Goal: Task Accomplishment & Management: Manage account settings

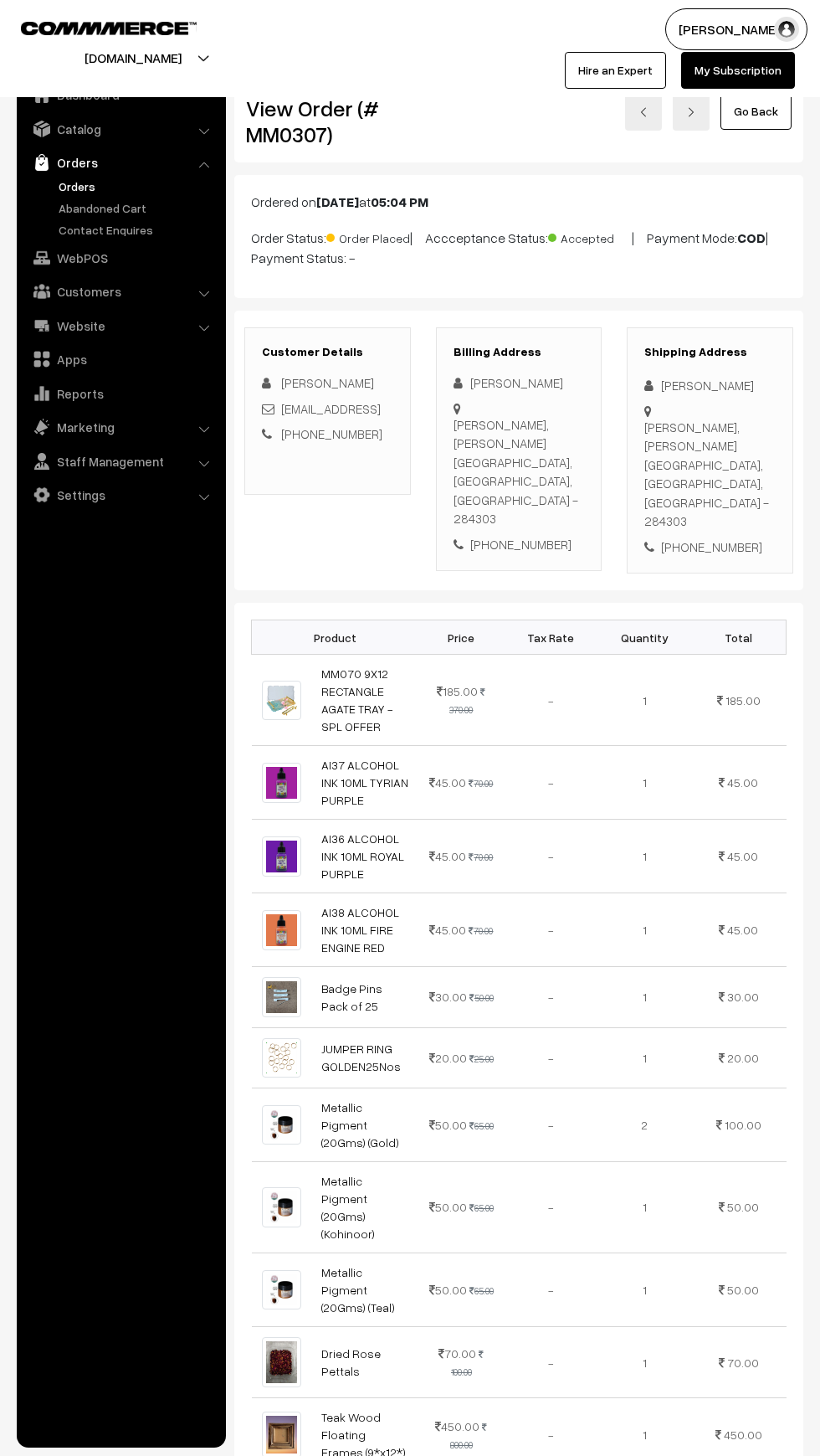
click at [60, 185] on link "Orders" at bounding box center [137, 186] width 166 height 18
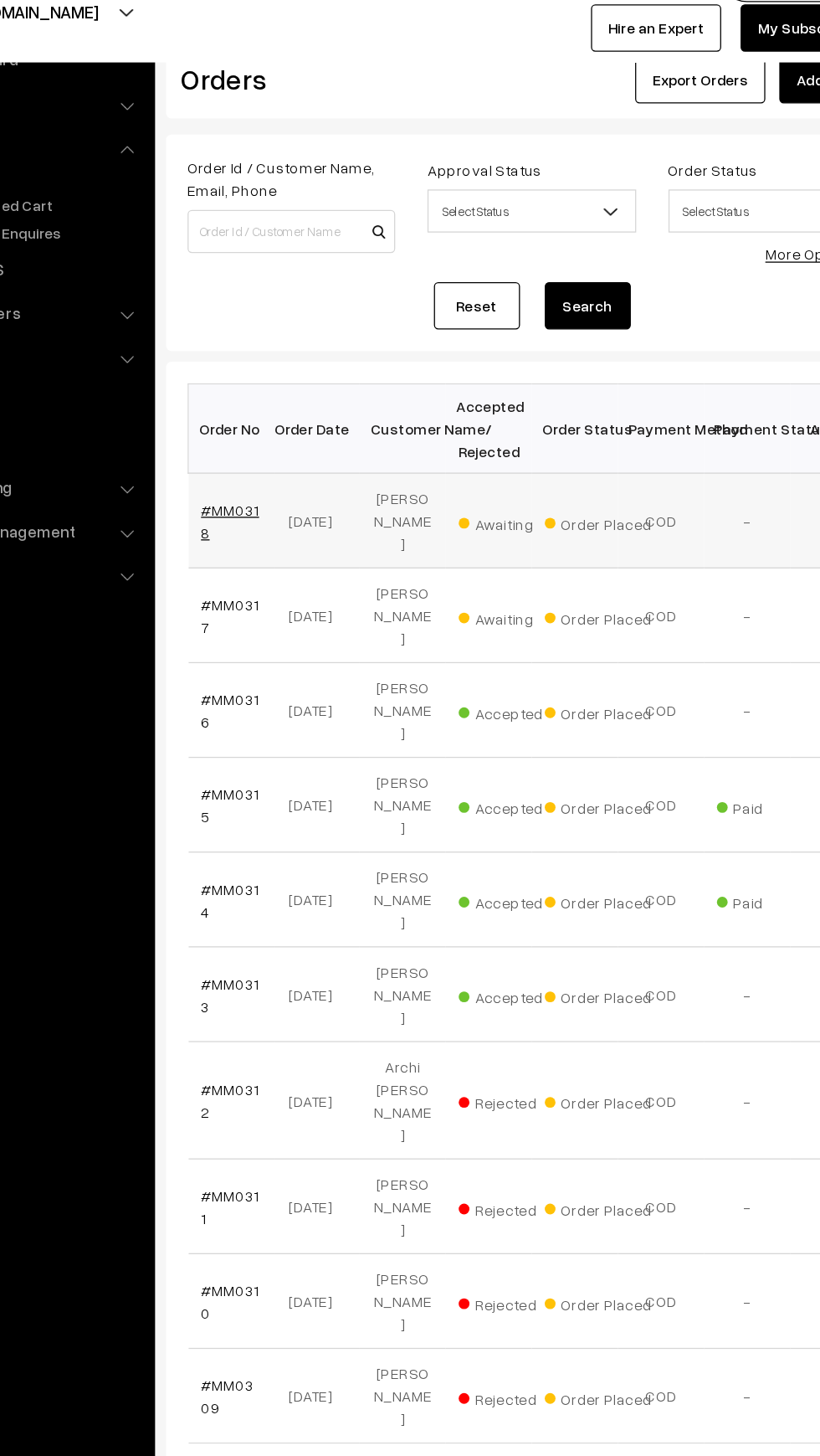
click at [299, 438] on link "#MM0318" at bounding box center [284, 453] width 45 height 32
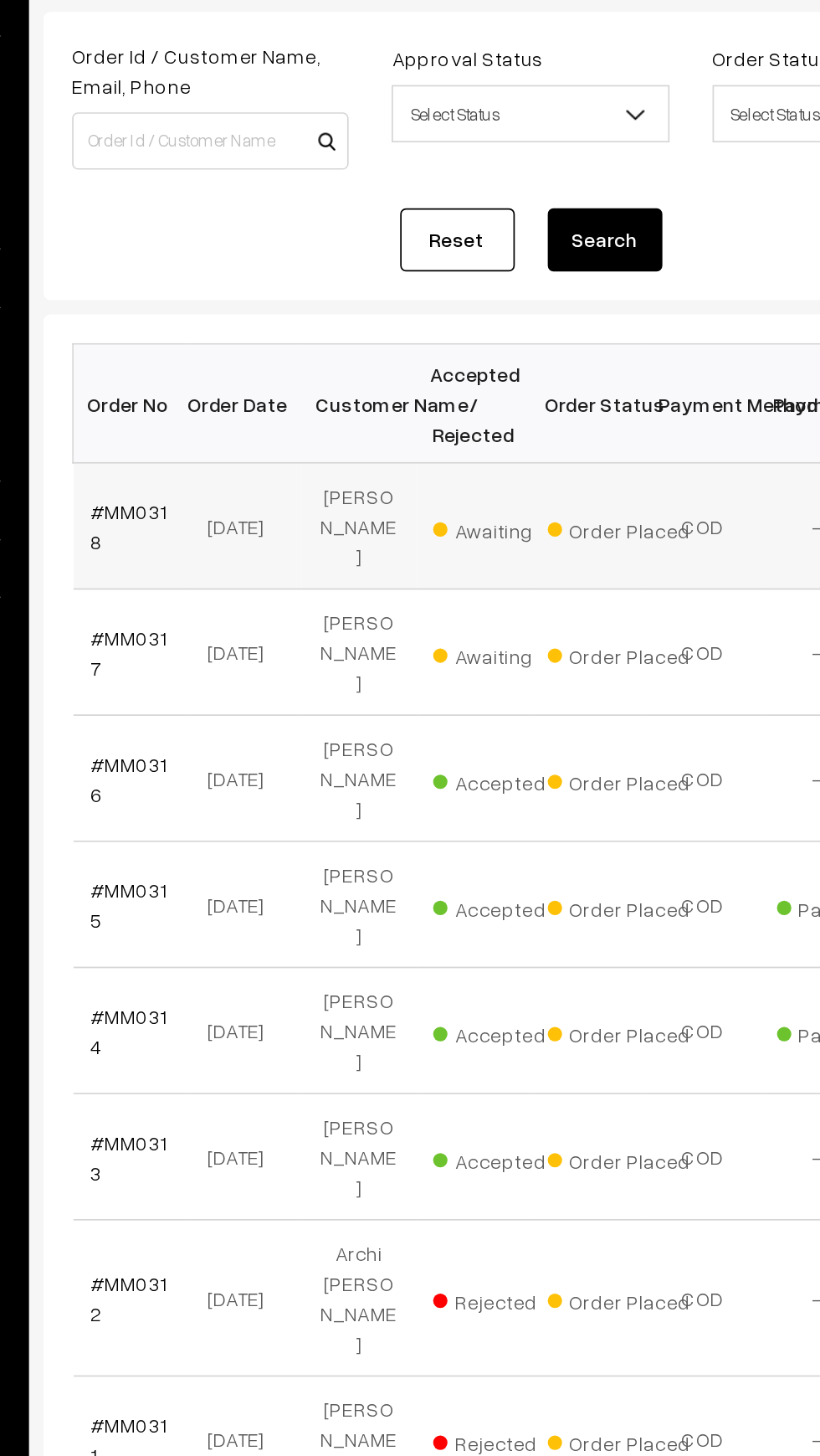
click at [481, 443] on span "Awaiting" at bounding box center [503, 454] width 84 height 22
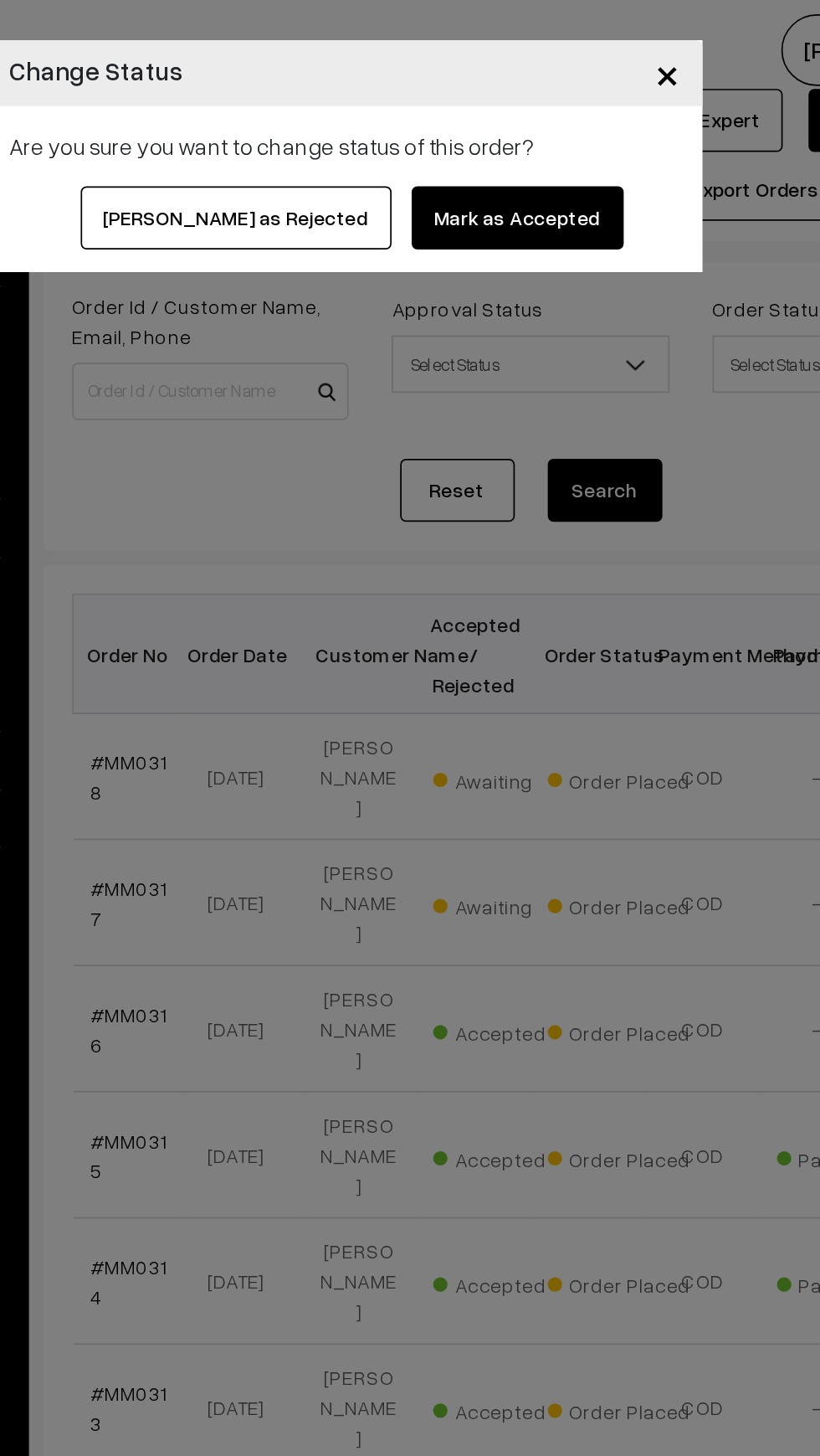
click at [461, 122] on button "Mark as Accepted" at bounding box center [511, 127] width 124 height 37
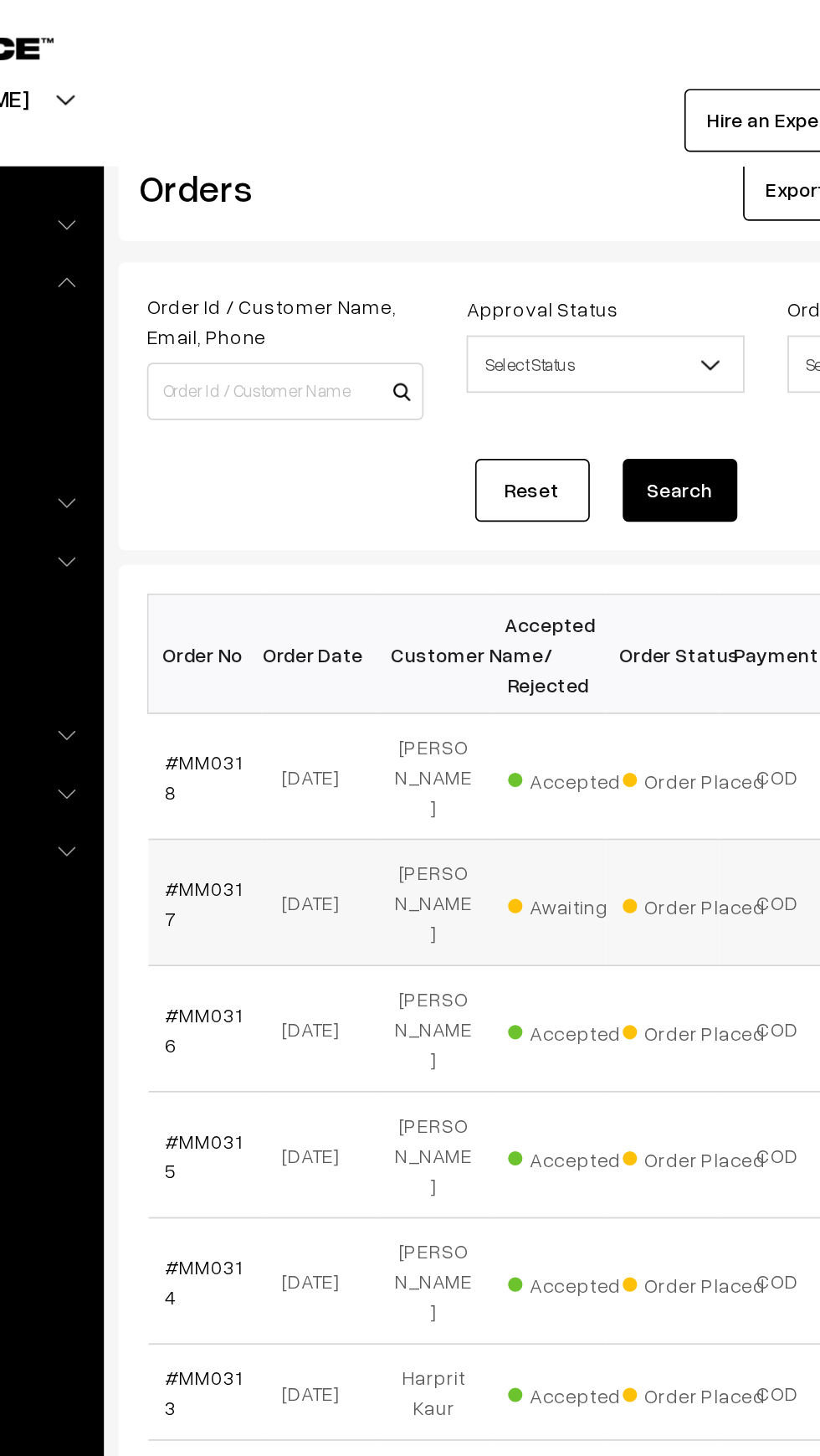
click at [482, 517] on span "Awaiting" at bounding box center [503, 528] width 84 height 22
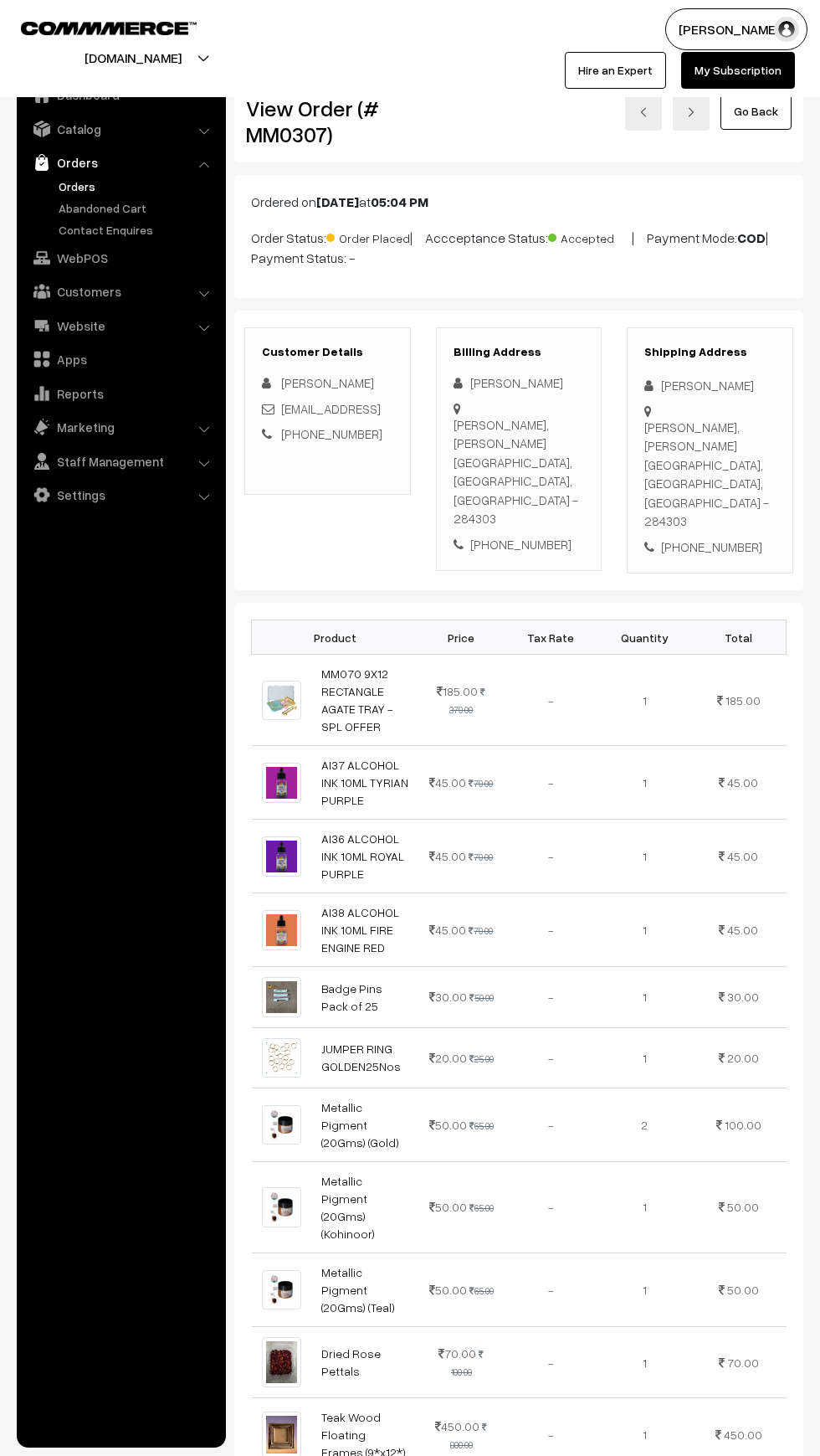
click at [59, 180] on link "Orders" at bounding box center [137, 186] width 166 height 18
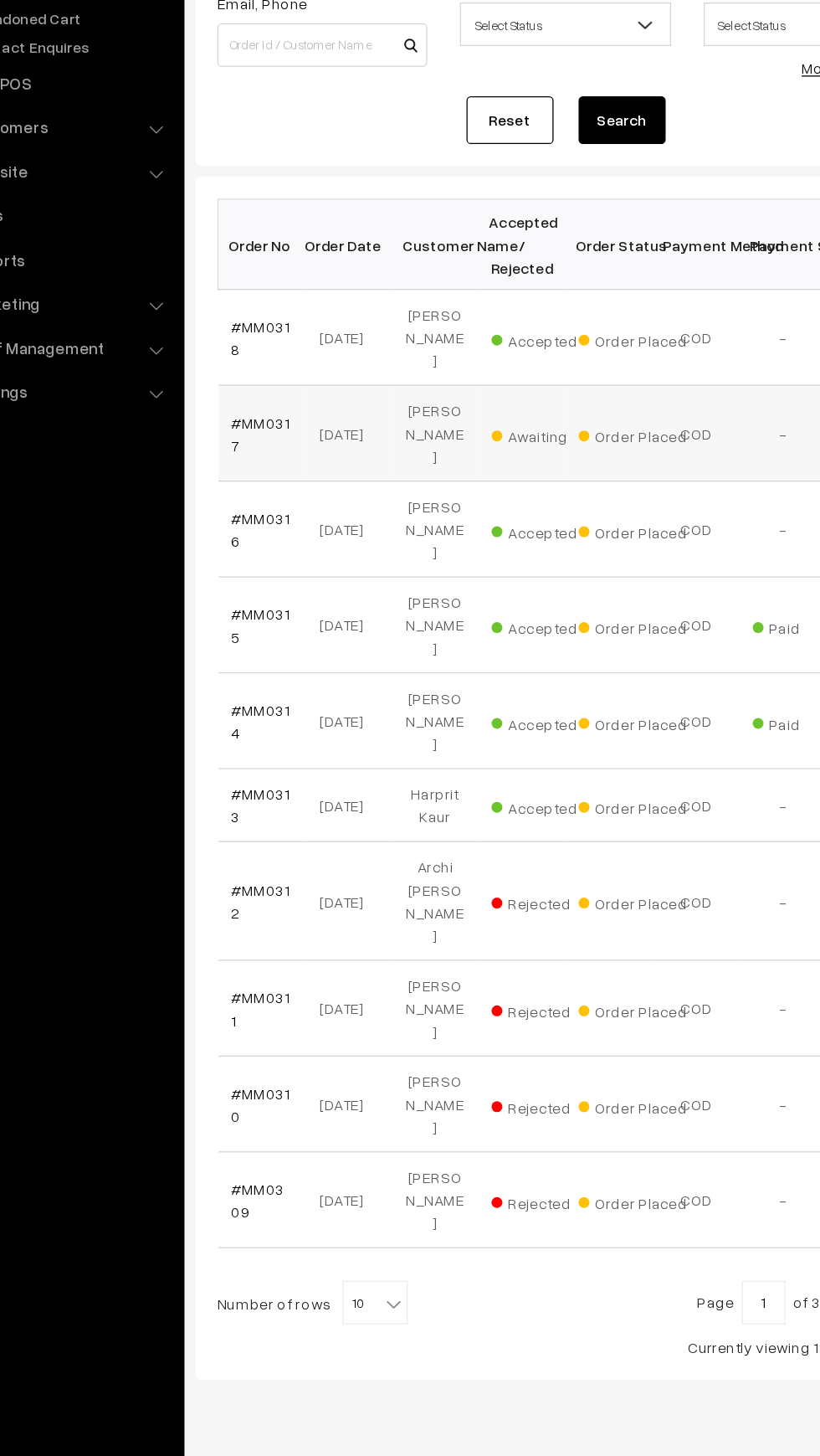
click at [482, 526] on td "Awaiting" at bounding box center [485, 528] width 67 height 74
click at [466, 517] on span "Awaiting" at bounding box center [503, 528] width 84 height 22
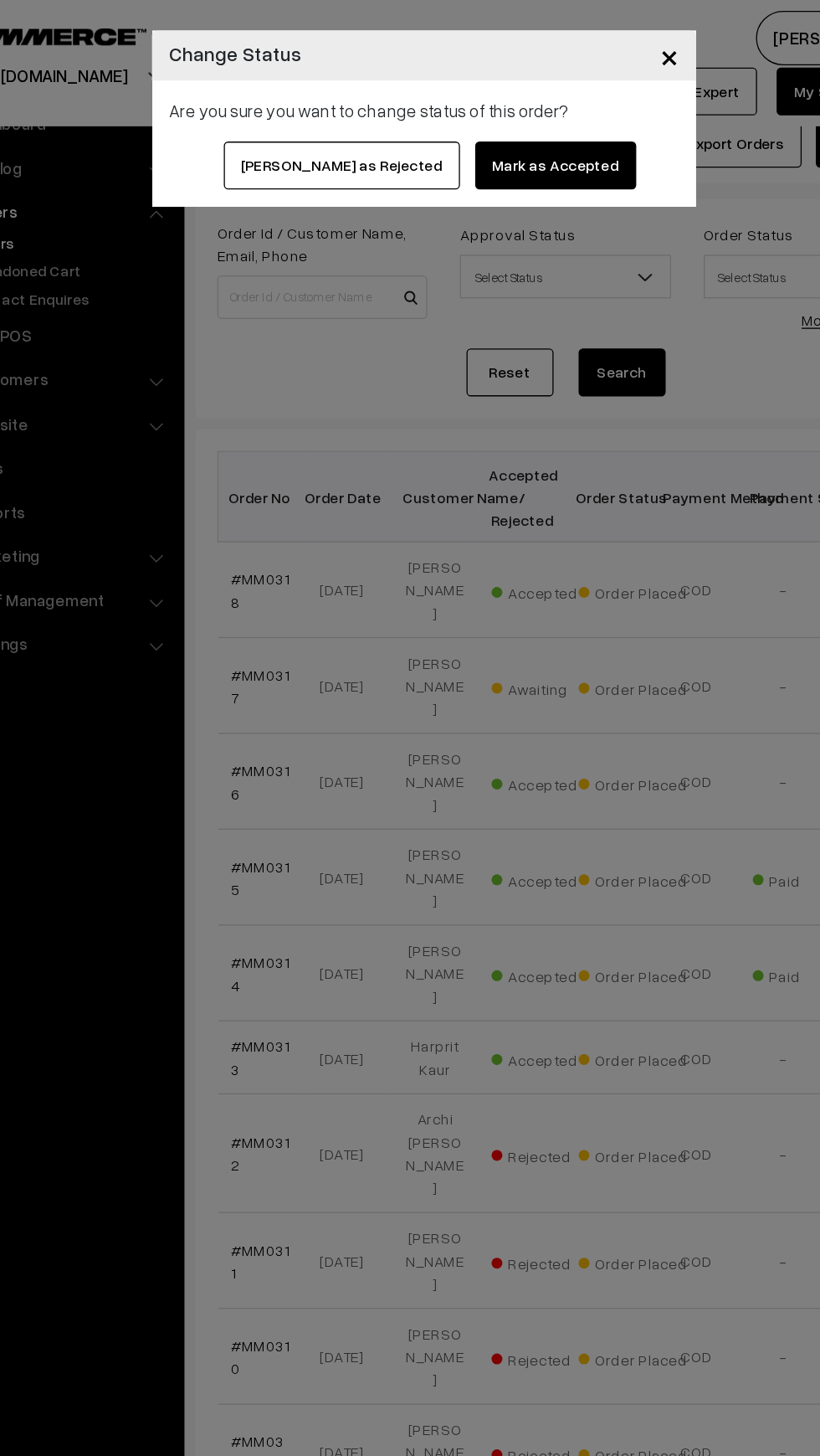
click at [470, 115] on button "Mark as Accepted" at bounding box center [511, 127] width 124 height 37
